Goal: Find specific page/section: Find specific page/section

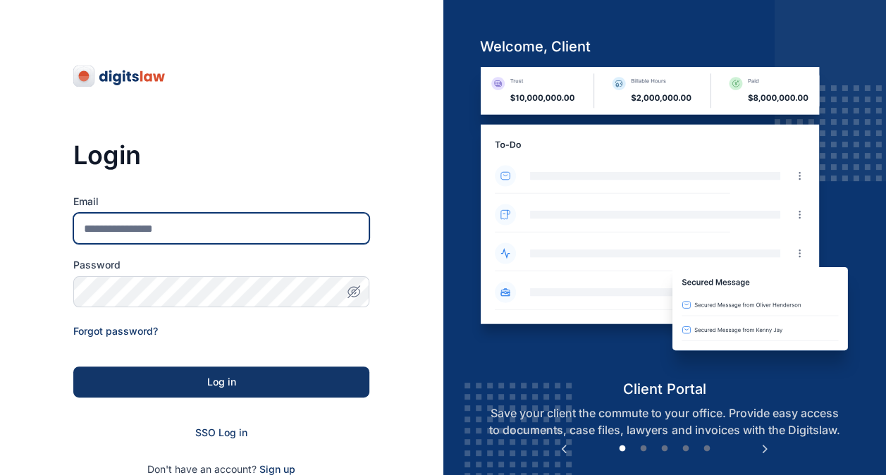
click at [237, 231] on input "Email" at bounding box center [221, 228] width 296 height 31
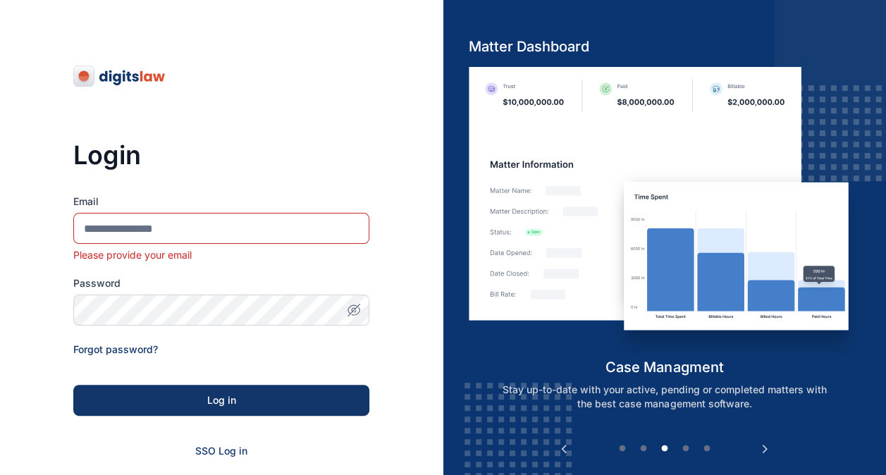
click at [256, 179] on div "Login Email Please provide your email Password Forgot password? Log in SSO Log …" at bounding box center [221, 318] width 296 height 354
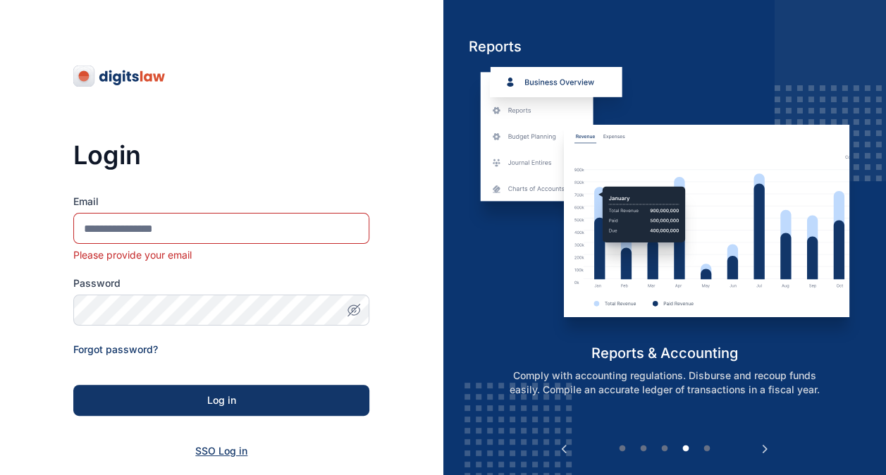
click at [224, 445] on span "SSO Log in" at bounding box center [221, 451] width 52 height 12
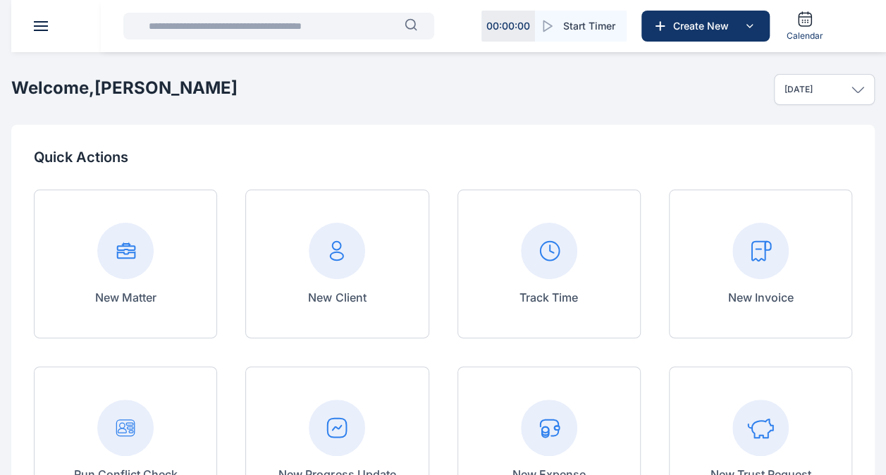
click at [254, 27] on input "text" at bounding box center [272, 26] width 264 height 28
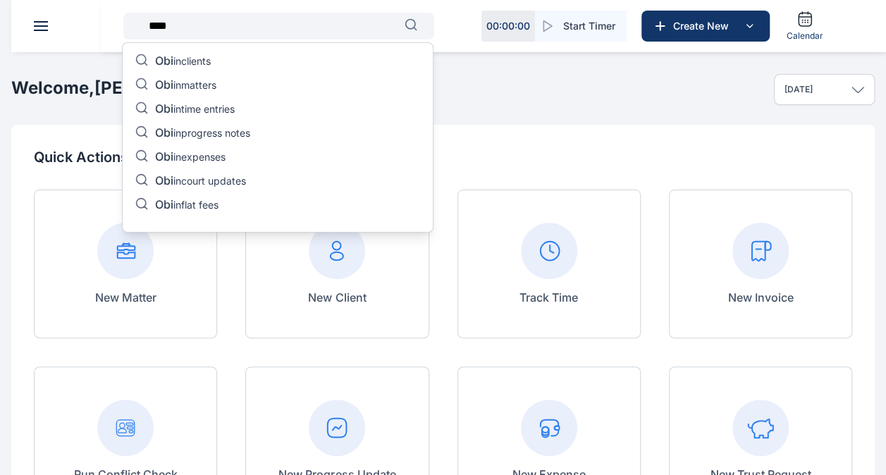
type input "***"
click at [228, 59] on div "Obi in clients Obi in matters Obi in time entries Obi in progress notes Obi in …" at bounding box center [278, 137] width 312 height 190
click at [209, 59] on p "Obi in clients" at bounding box center [183, 62] width 56 height 17
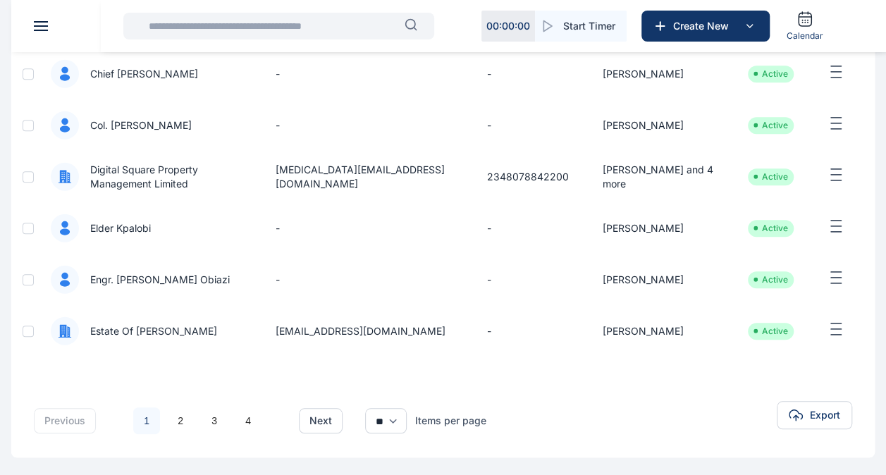
scroll to position [362, 0]
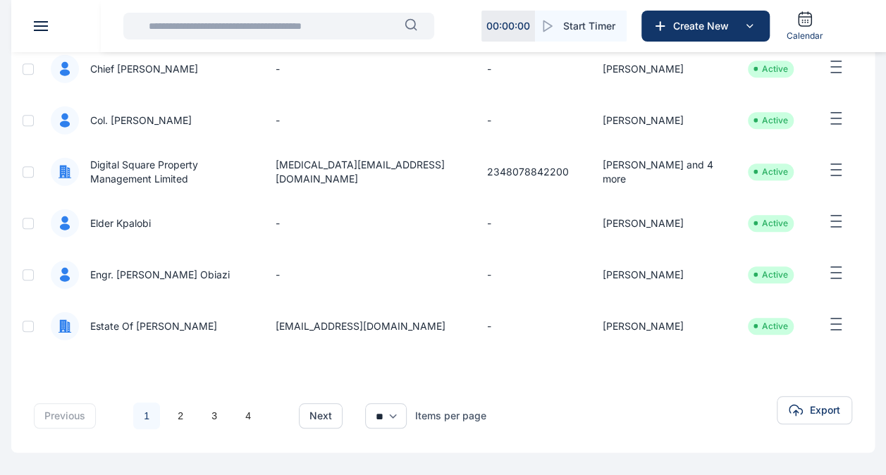
click at [263, 23] on input "text" at bounding box center [272, 26] width 264 height 28
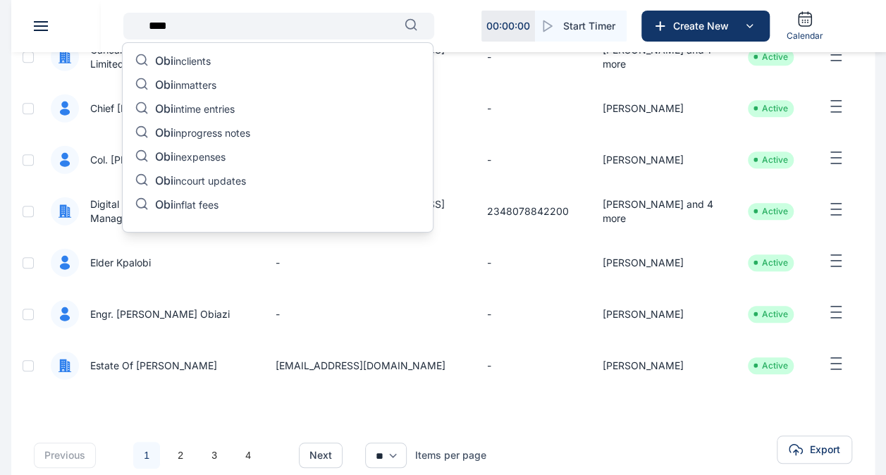
scroll to position [329, 0]
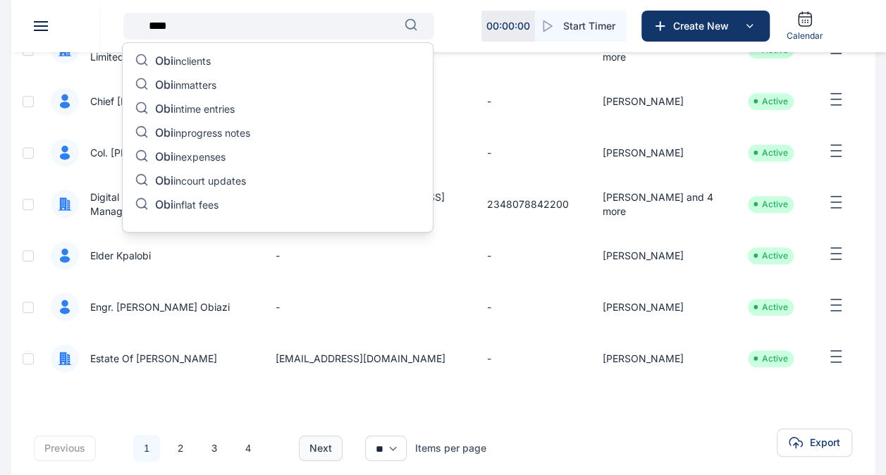
type input "***"
click at [331, 443] on button "next" at bounding box center [321, 448] width 44 height 25
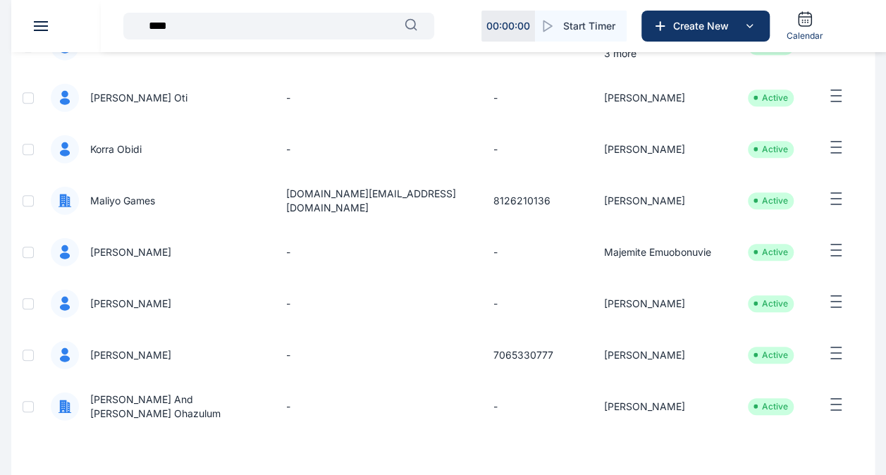
scroll to position [362, 0]
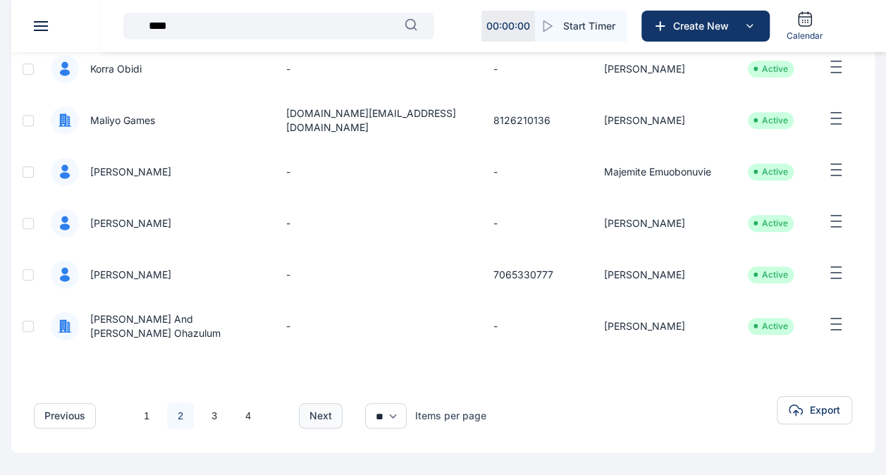
click at [316, 419] on button "next" at bounding box center [321, 415] width 44 height 25
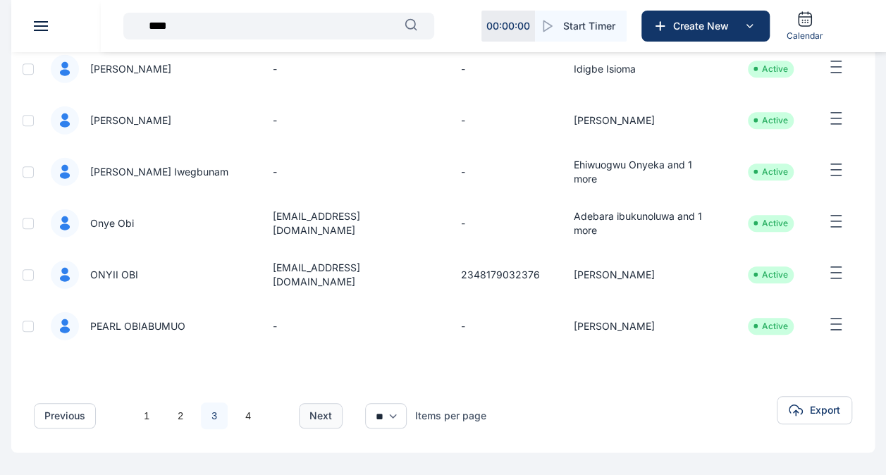
click at [316, 419] on button "next" at bounding box center [321, 415] width 44 height 25
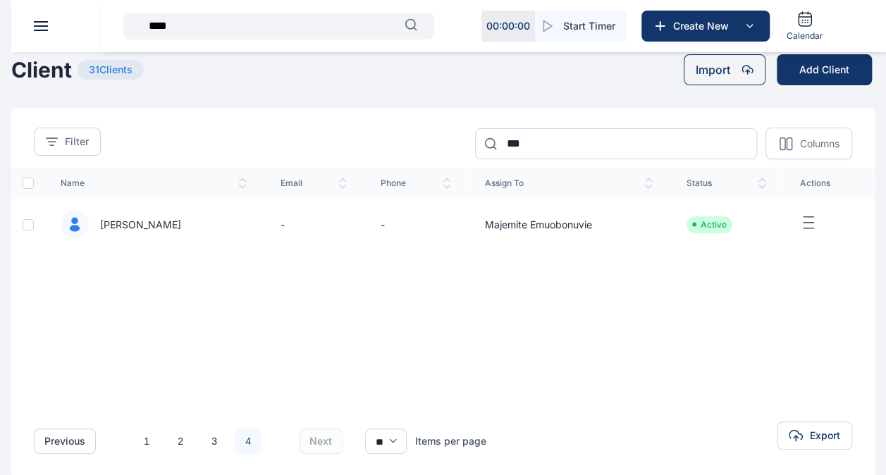
scroll to position [25, 0]
